Goal: Use online tool/utility: Utilize a website feature to perform a specific function

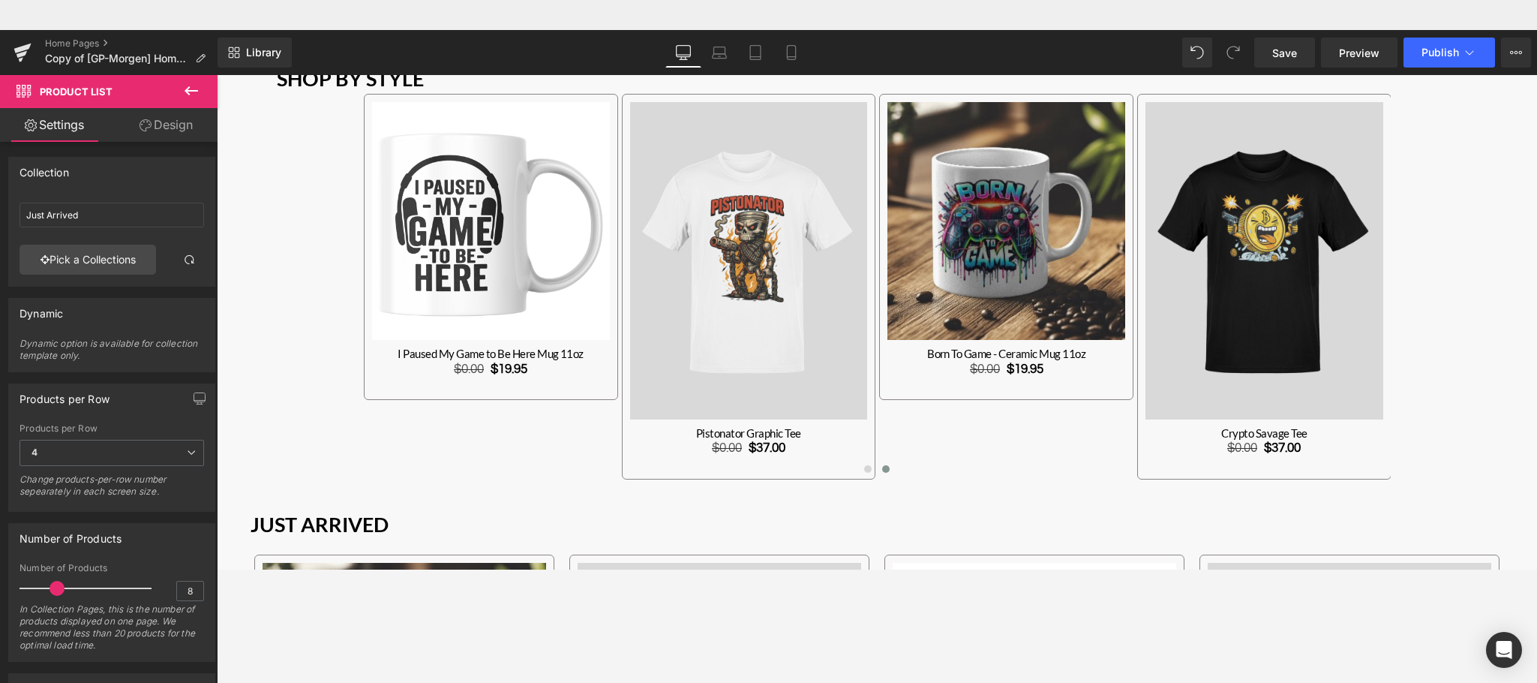
scroll to position [1078, 0]
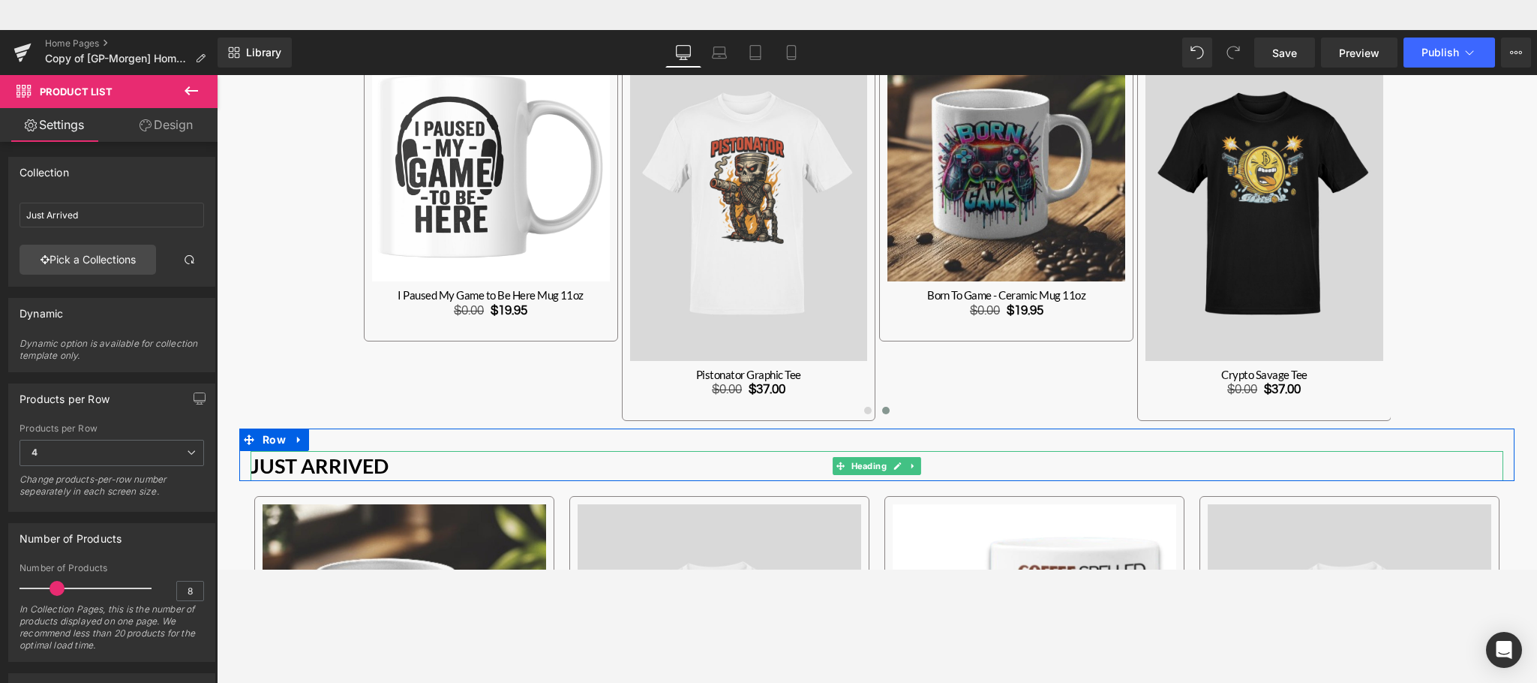
click at [354, 462] on strong "Just Arrived" at bounding box center [320, 465] width 138 height 25
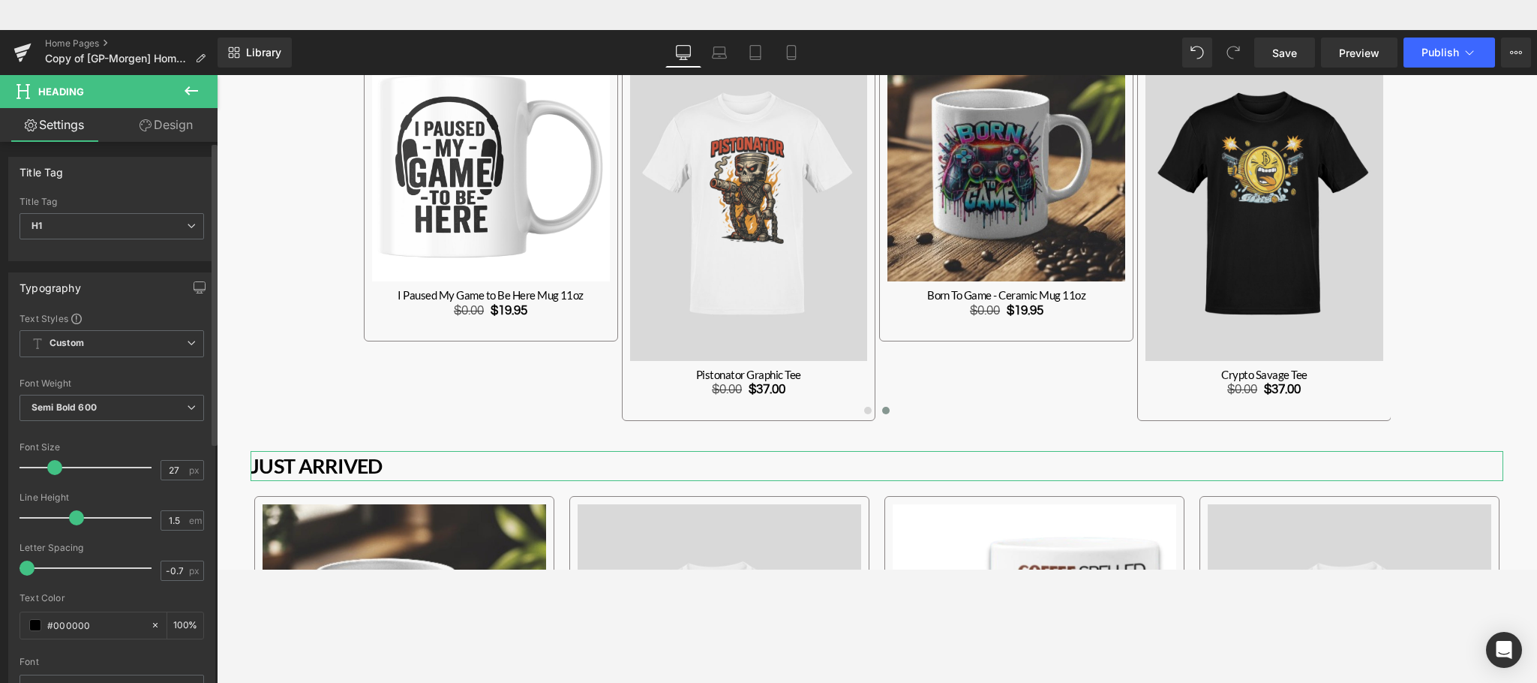
type input "-1"
drag, startPoint x: 50, startPoint y: 572, endPoint x: 12, endPoint y: 567, distance: 38.5
click at [12, 567] on div "Text Styles Custom Custom Setup Global Style Custom Setup Global Style Thin 100…" at bounding box center [112, 544] width 206 height 464
drag, startPoint x: 29, startPoint y: 563, endPoint x: 18, endPoint y: 567, distance: 11.9
click at [18, 567] on div "Text Styles Custom Custom Setup Global Style Custom Setup Global Style Thin 100…" at bounding box center [112, 544] width 206 height 464
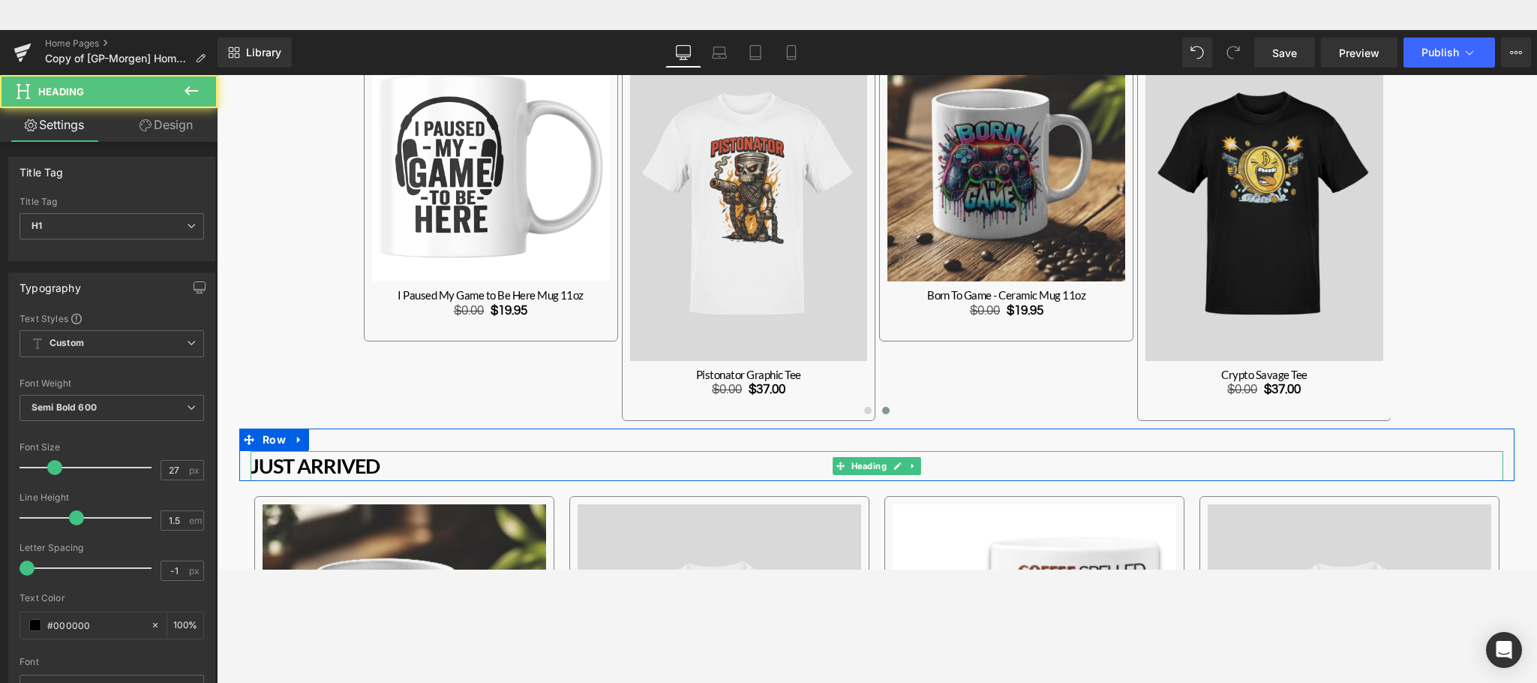
click at [326, 469] on strong "Just Arrived" at bounding box center [315, 465] width 129 height 25
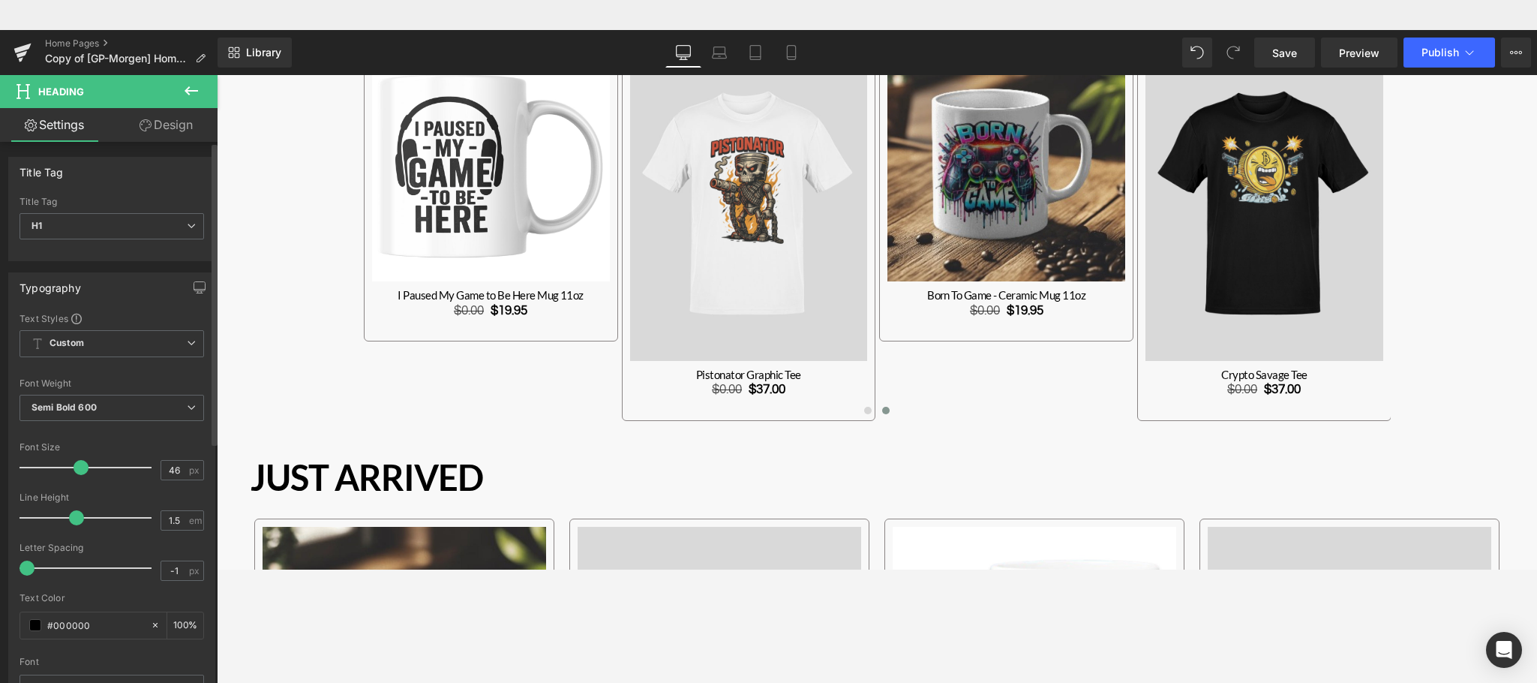
type input "45"
drag, startPoint x: 53, startPoint y: 467, endPoint x: 75, endPoint y: 466, distance: 22.5
click at [75, 466] on span at bounding box center [78, 467] width 15 height 15
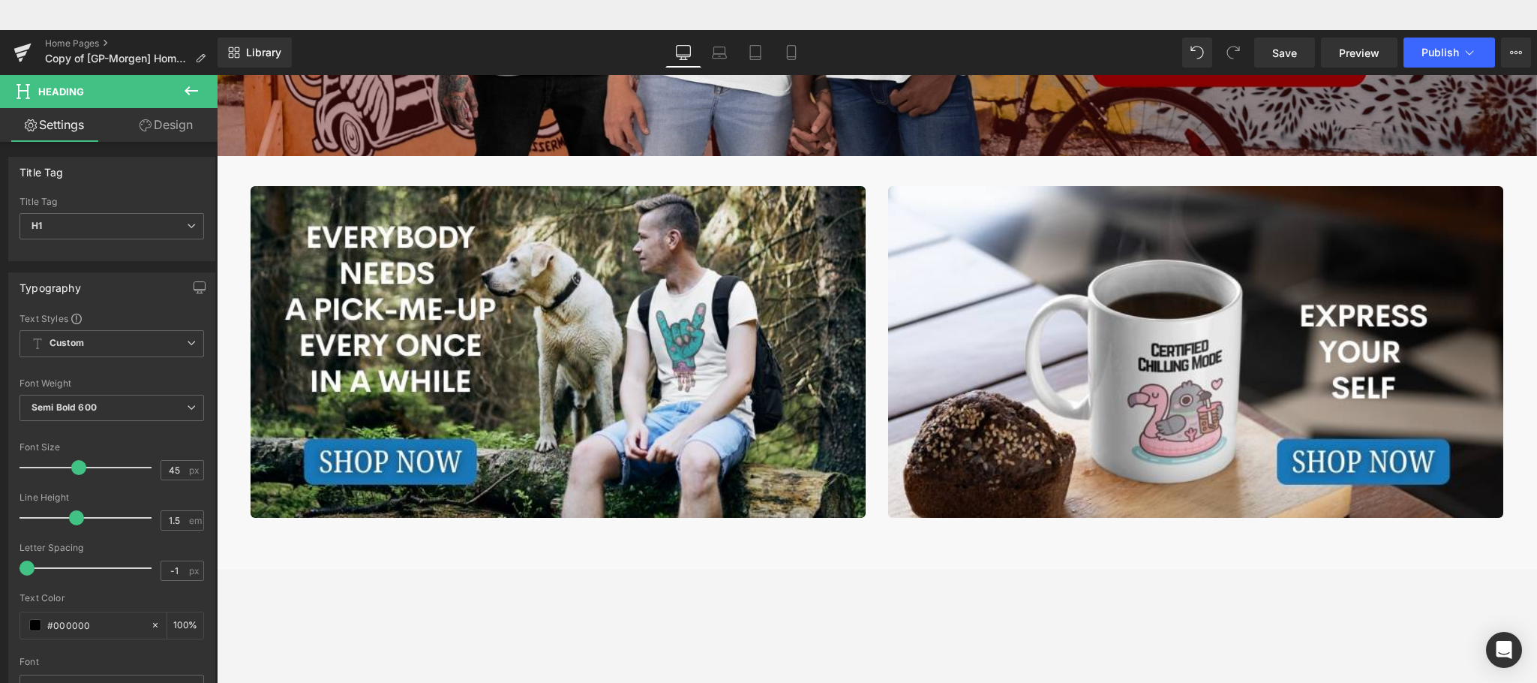
scroll to position [683, 0]
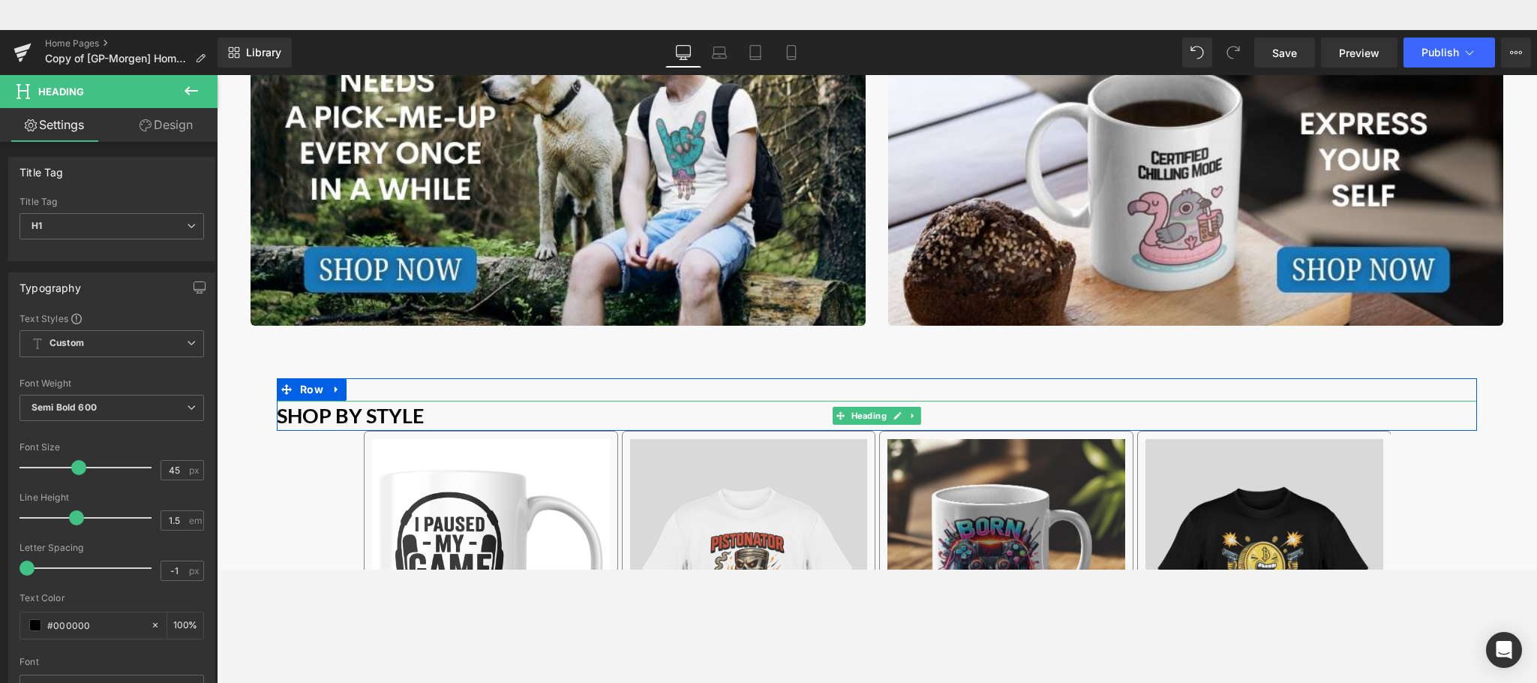
click at [345, 410] on b "Shop by Style" at bounding box center [350, 415] width 147 height 25
type input "-1"
drag, startPoint x: 53, startPoint y: 569, endPoint x: 0, endPoint y: 566, distance: 52.6
click at [0, 566] on div "Typography Text Styles Custom Custom Setup Global Style Custom Setup Global Sty…" at bounding box center [112, 518] width 224 height 515
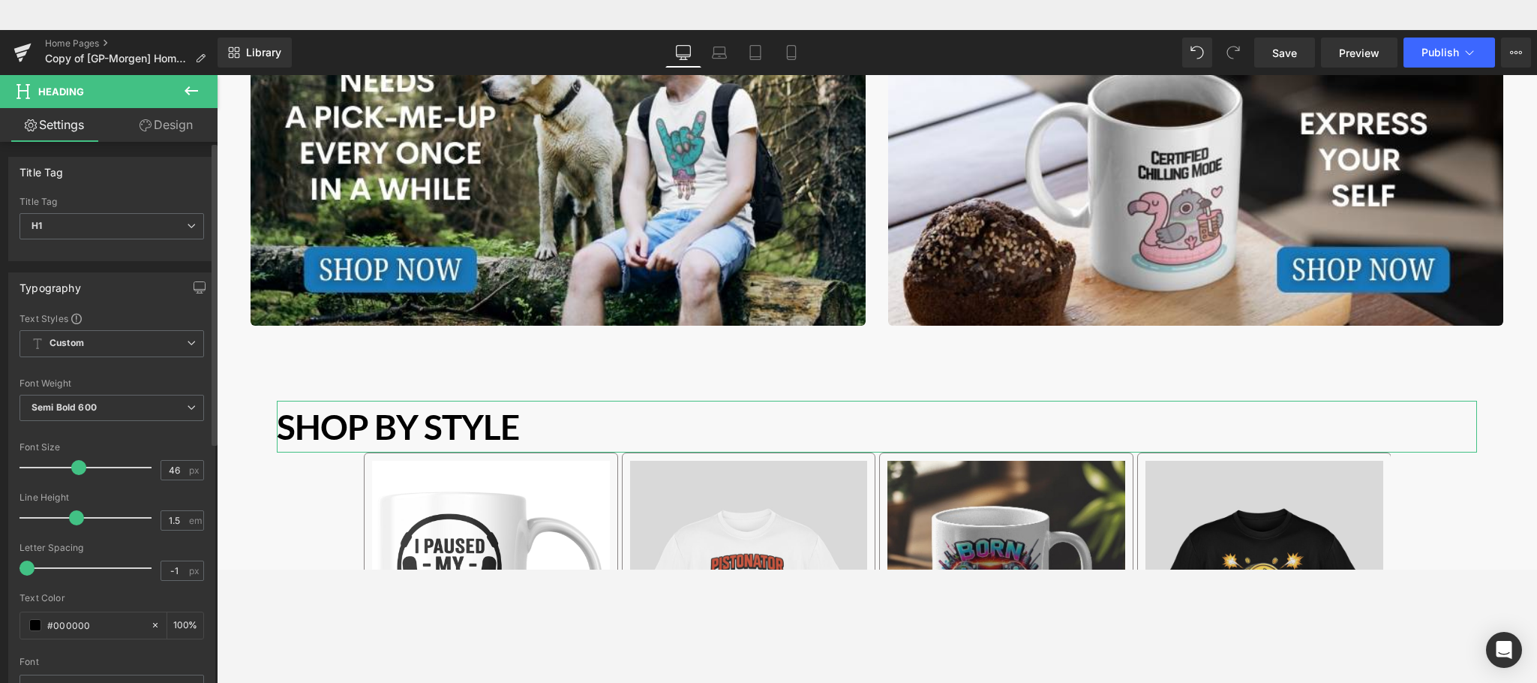
type input "45"
drag, startPoint x: 55, startPoint y: 471, endPoint x: 77, endPoint y: 473, distance: 22.6
click at [77, 473] on span at bounding box center [78, 467] width 15 height 15
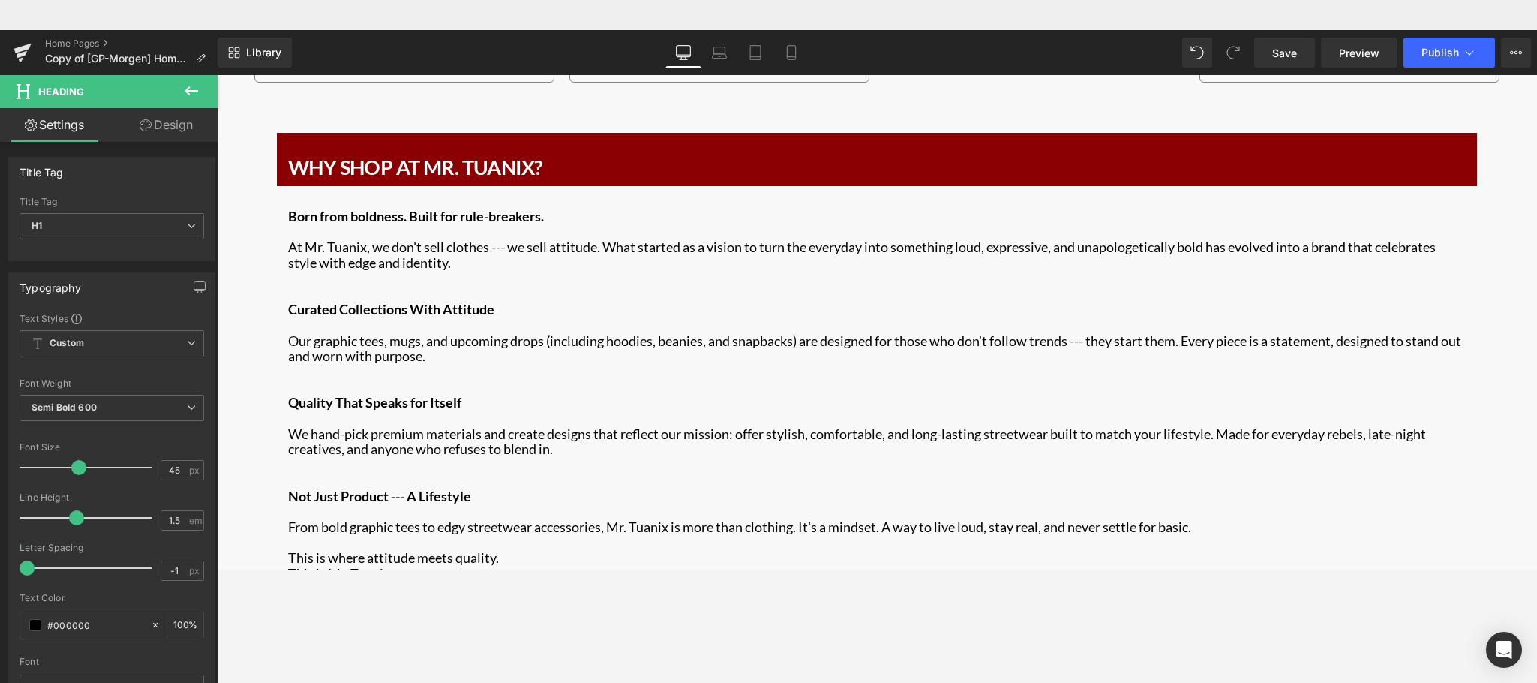
scroll to position [2440, 0]
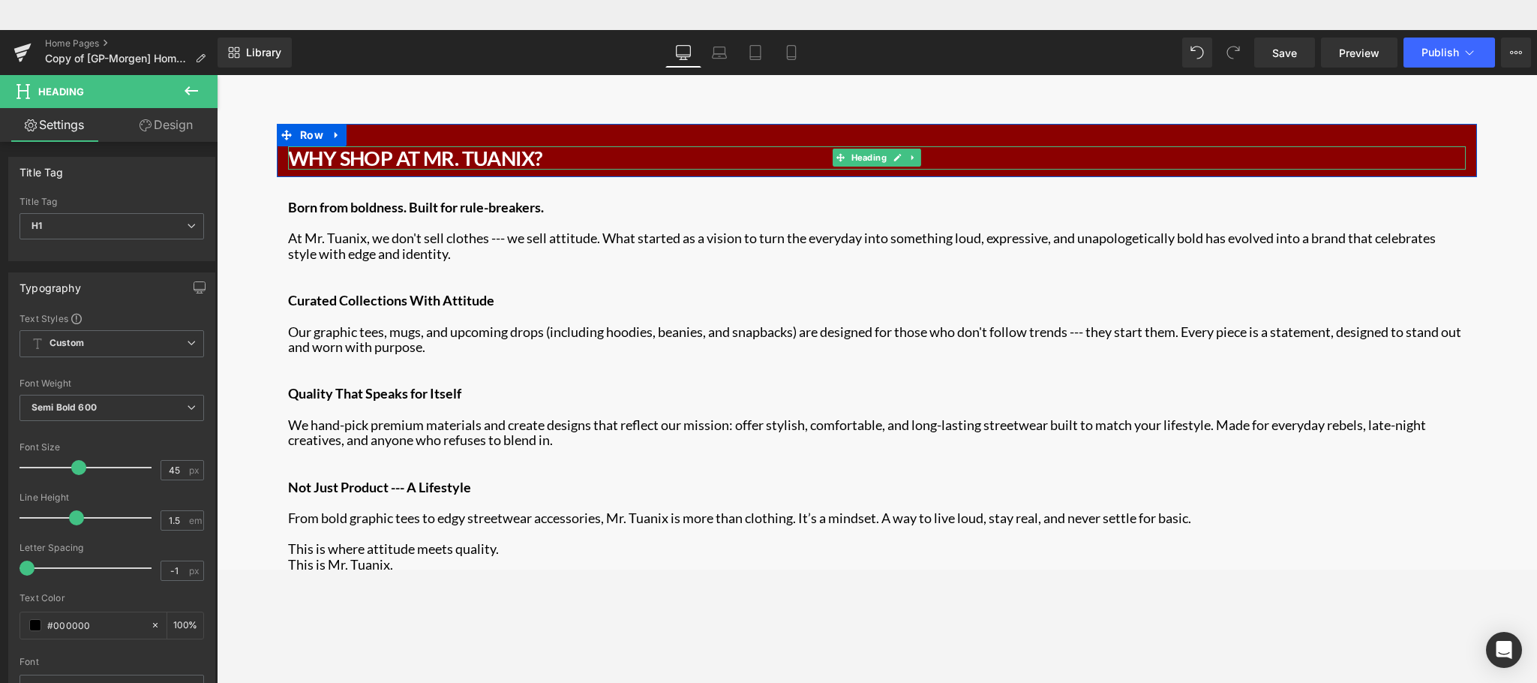
click at [476, 162] on h1 "Why Shop At Mr. Tuanix?" at bounding box center [877, 157] width 1178 height 23
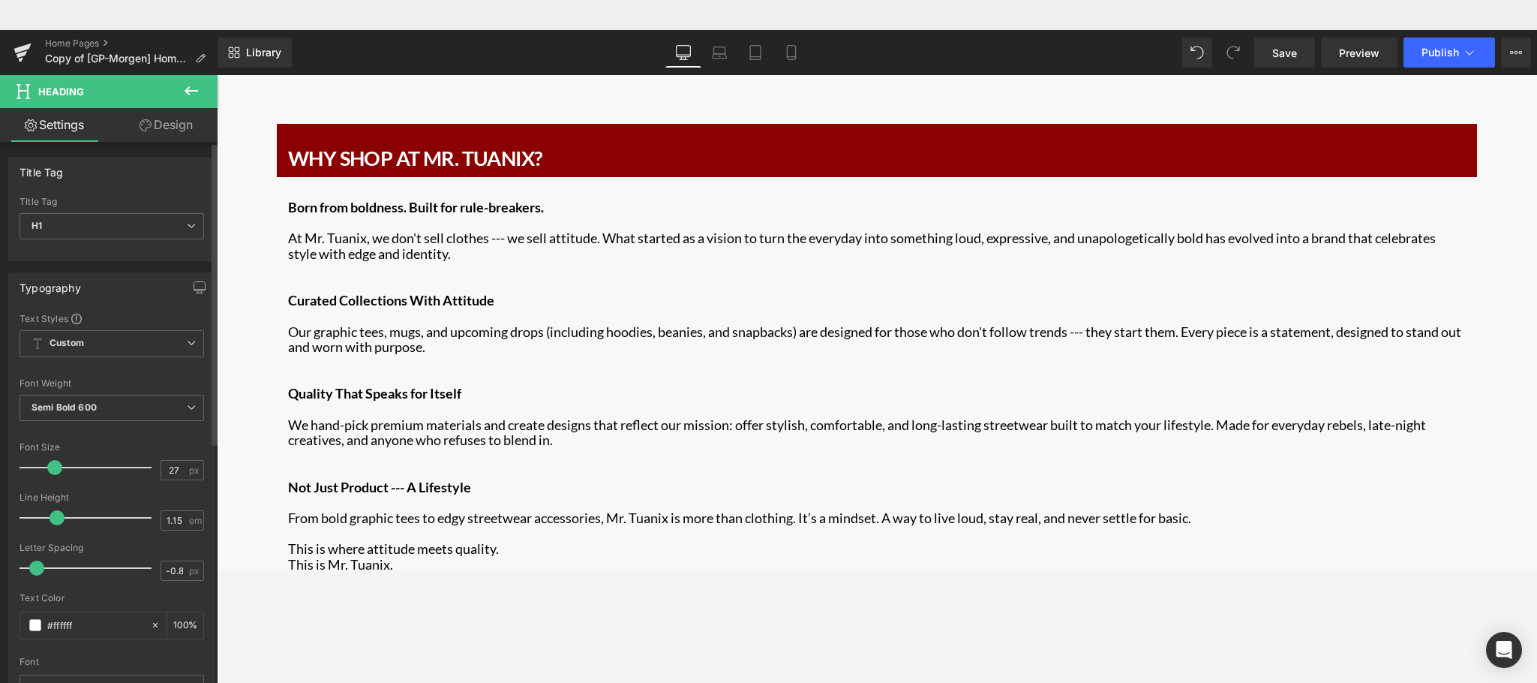
type input "-1"
drag, startPoint x: 30, startPoint y: 567, endPoint x: 0, endPoint y: 576, distance: 31.3
click at [0, 576] on div "Typography Text Styles Custom Custom Setup Global Style Custom Setup Global Sty…" at bounding box center [112, 518] width 224 height 515
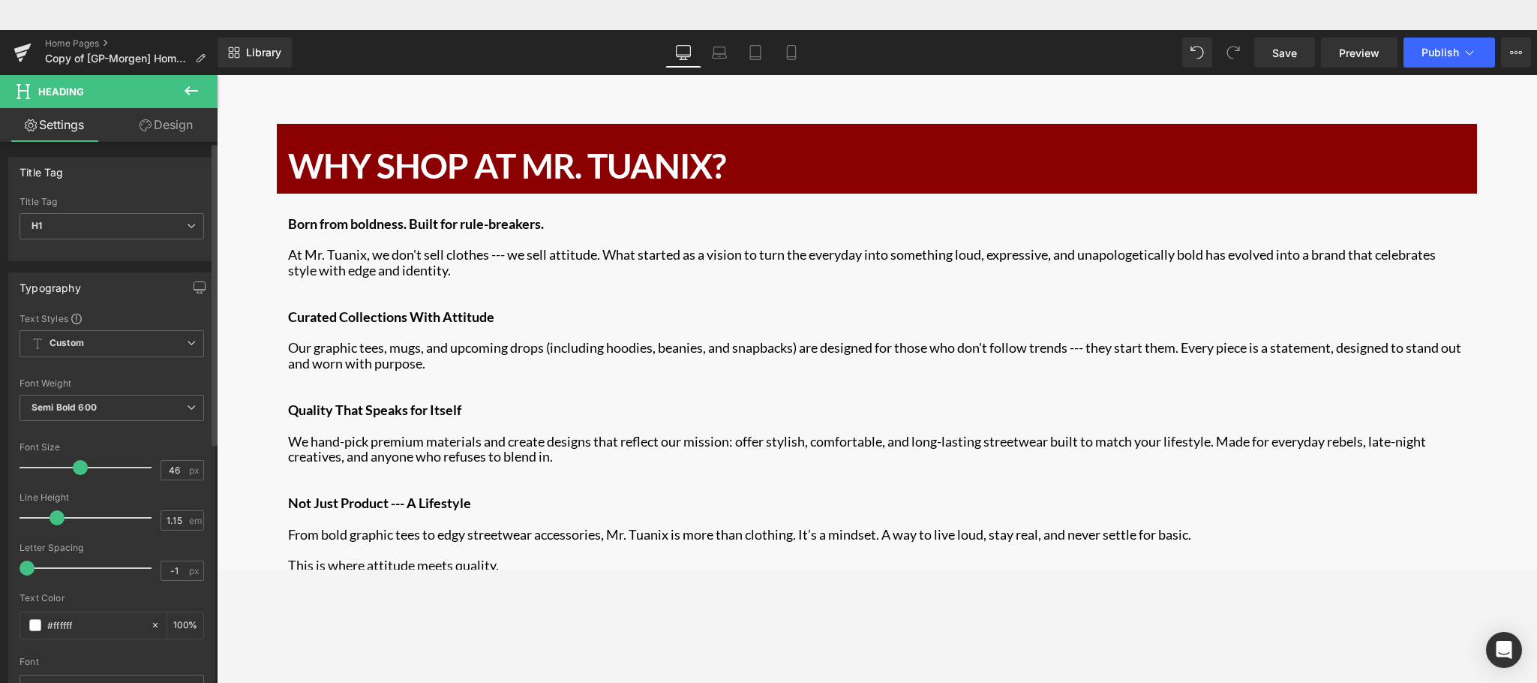
type input "45"
drag, startPoint x: 52, startPoint y: 466, endPoint x: 74, endPoint y: 473, distance: 23.5
click at [74, 473] on span at bounding box center [78, 467] width 15 height 15
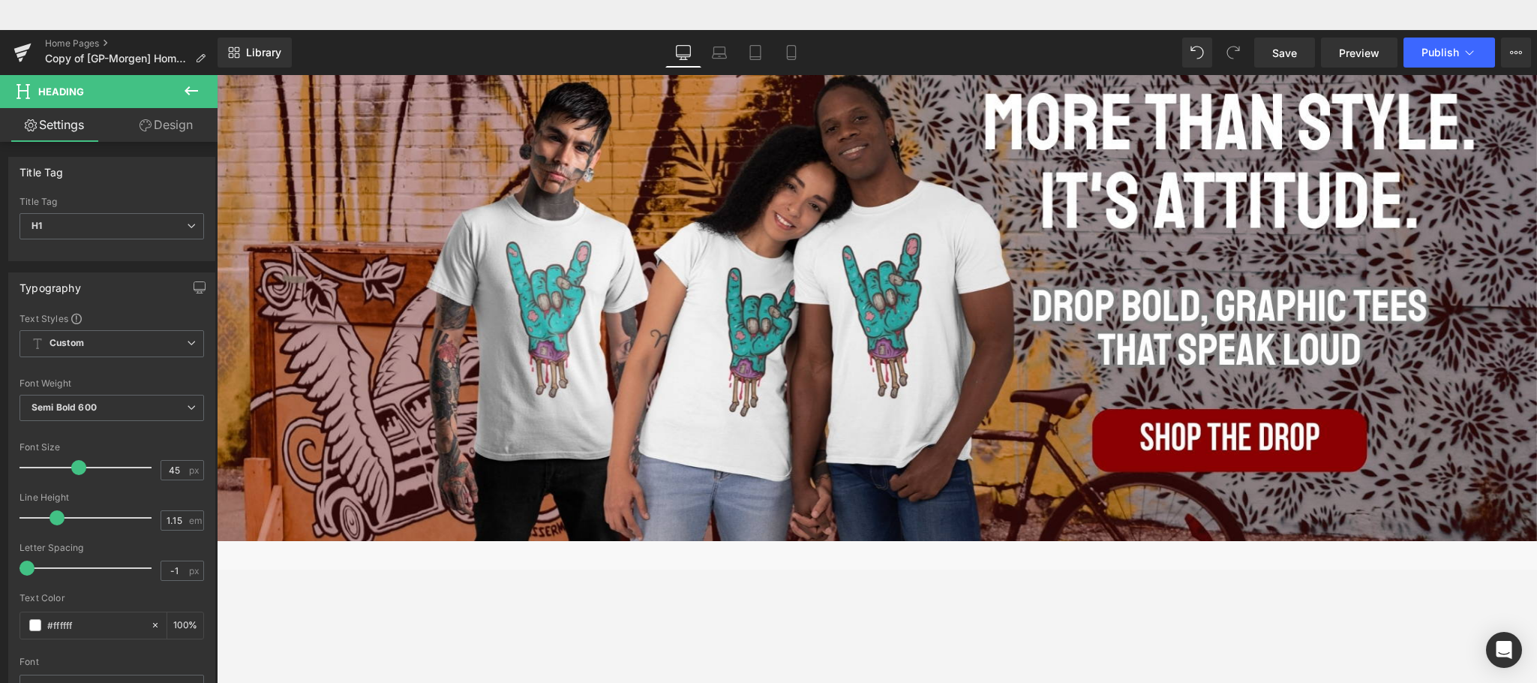
scroll to position [0, 0]
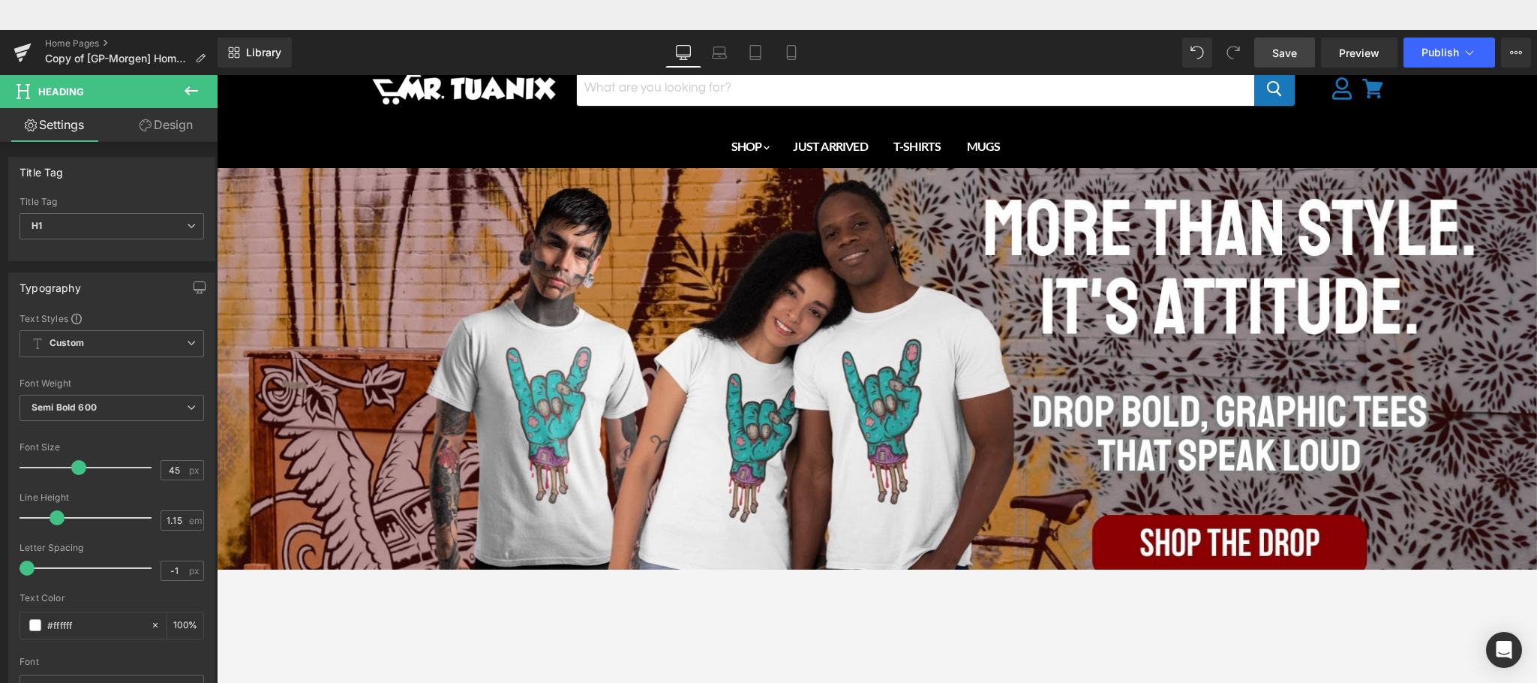
click at [1292, 52] on span "Save" at bounding box center [1284, 53] width 25 height 16
click at [1373, 46] on span "Preview" at bounding box center [1359, 53] width 41 height 16
